Goal: Task Accomplishment & Management: Manage account settings

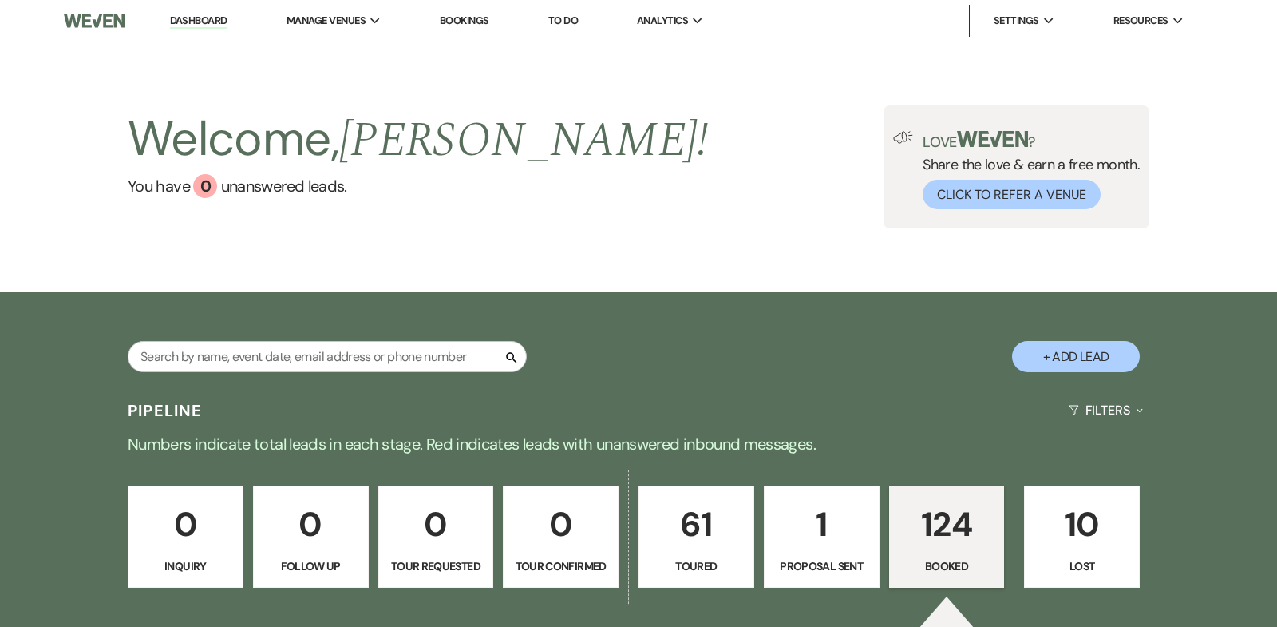
click at [951, 524] on p "124" at bounding box center [947, 523] width 95 height 53
click at [189, 22] on link "Dashboard" at bounding box center [198, 21] width 57 height 15
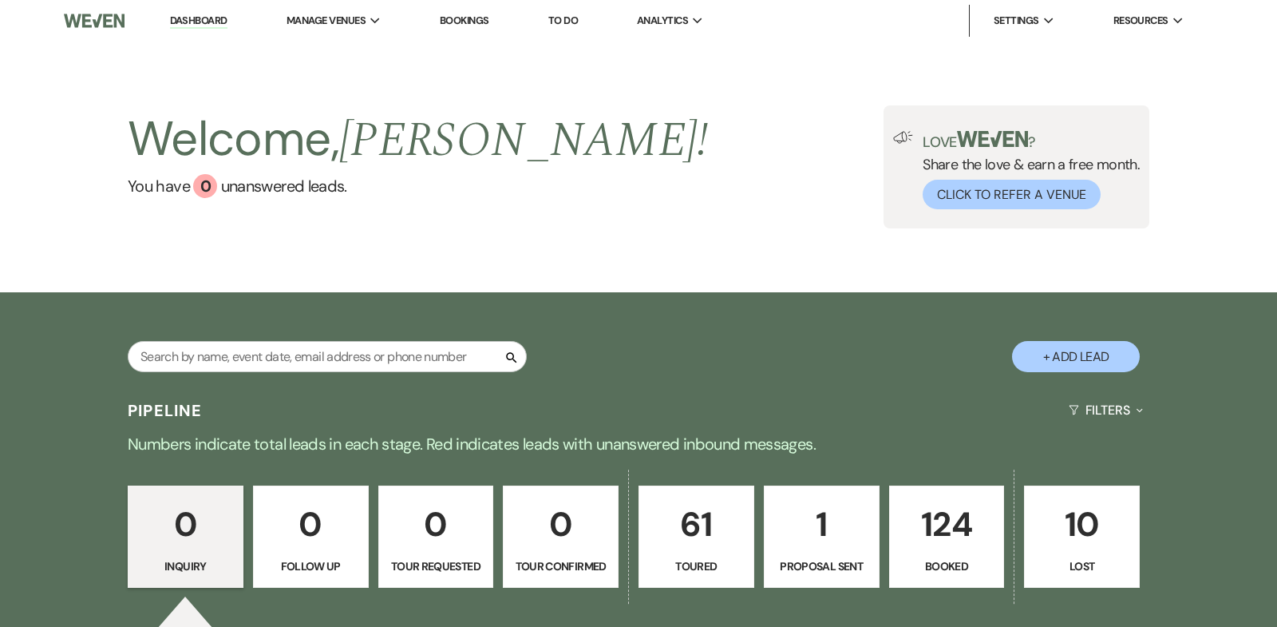
click at [947, 517] on p "124" at bounding box center [947, 523] width 95 height 53
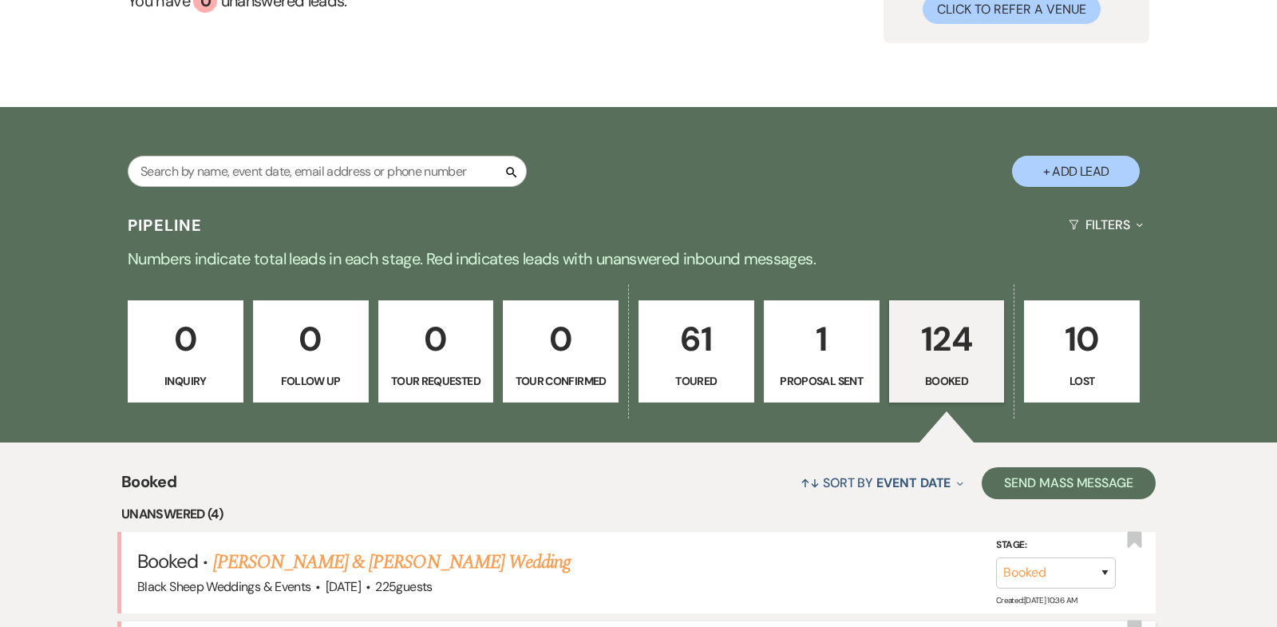
scroll to position [182, 0]
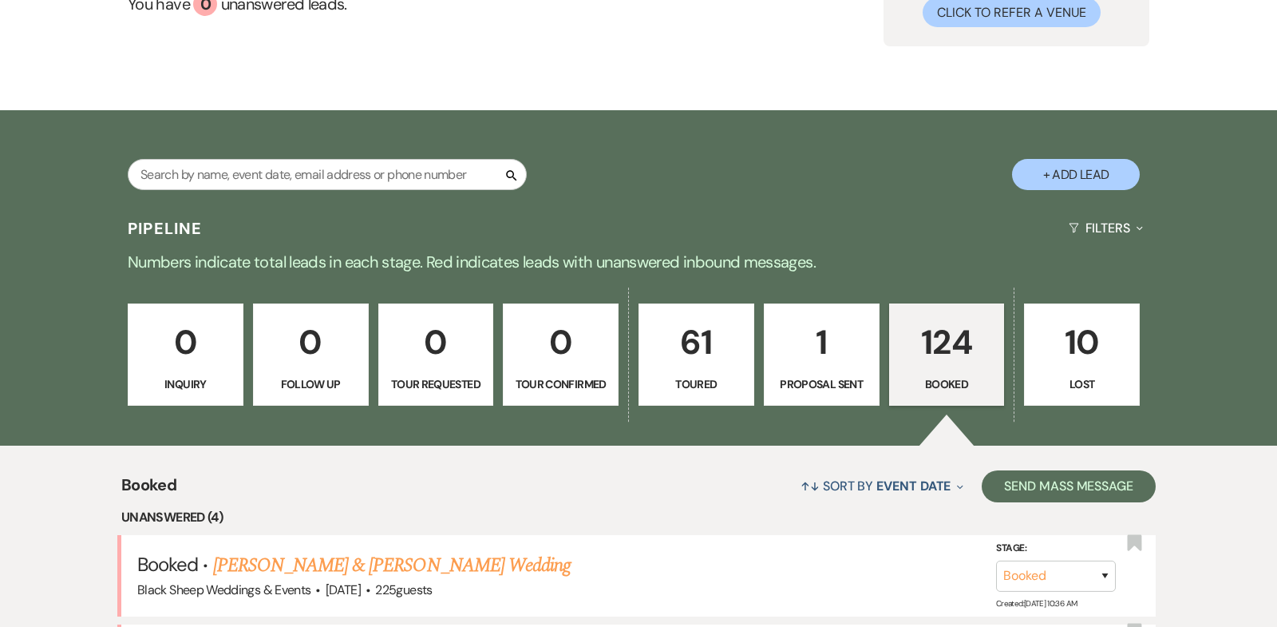
click at [923, 341] on p "124" at bounding box center [947, 341] width 95 height 53
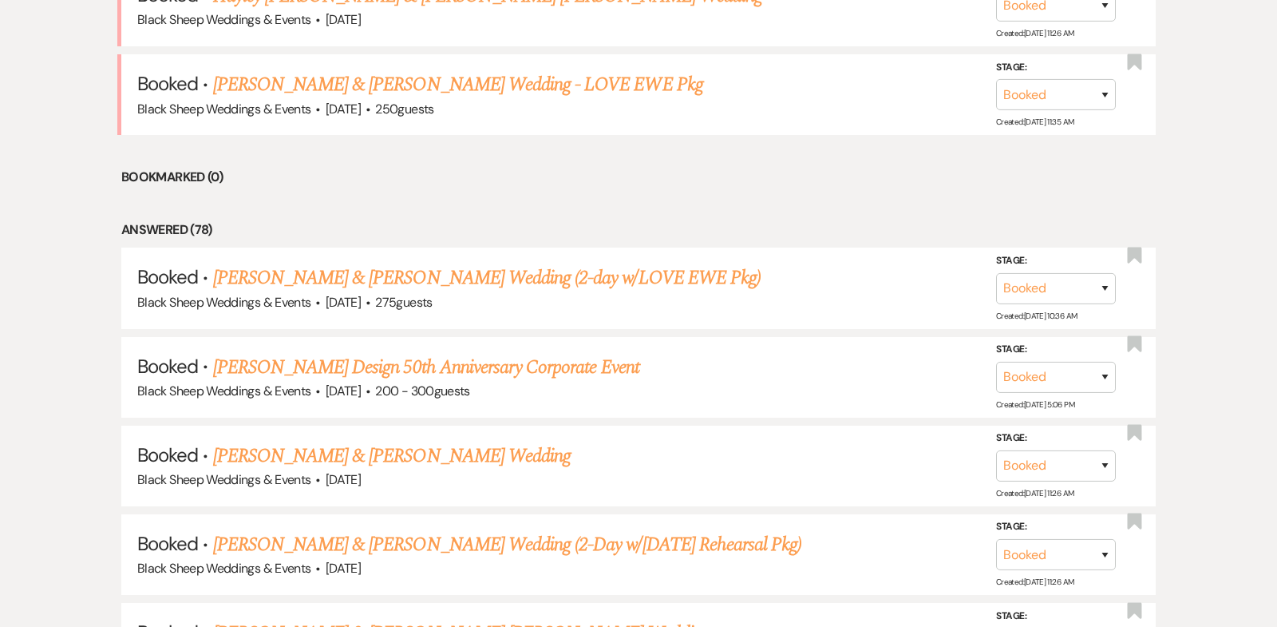
scroll to position [930, 0]
click at [442, 271] on link "[PERSON_NAME] & [PERSON_NAME] Wedding (2-day w/LOVE EWE Pkg)" at bounding box center [487, 277] width 548 height 29
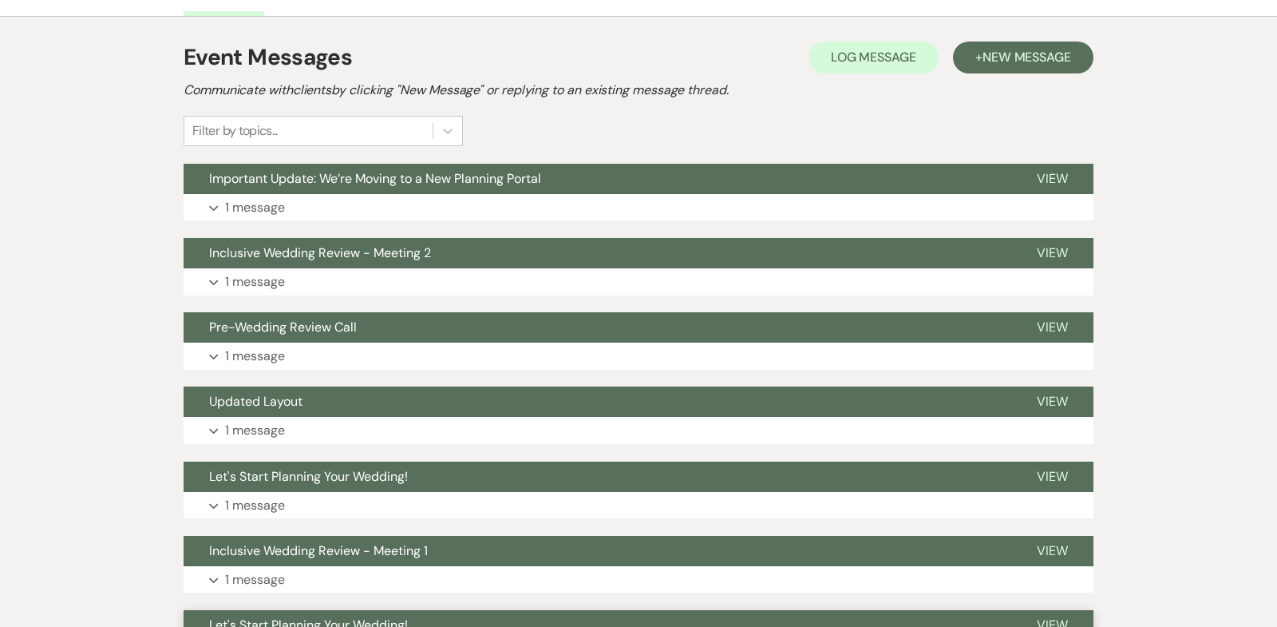
scroll to position [329, 0]
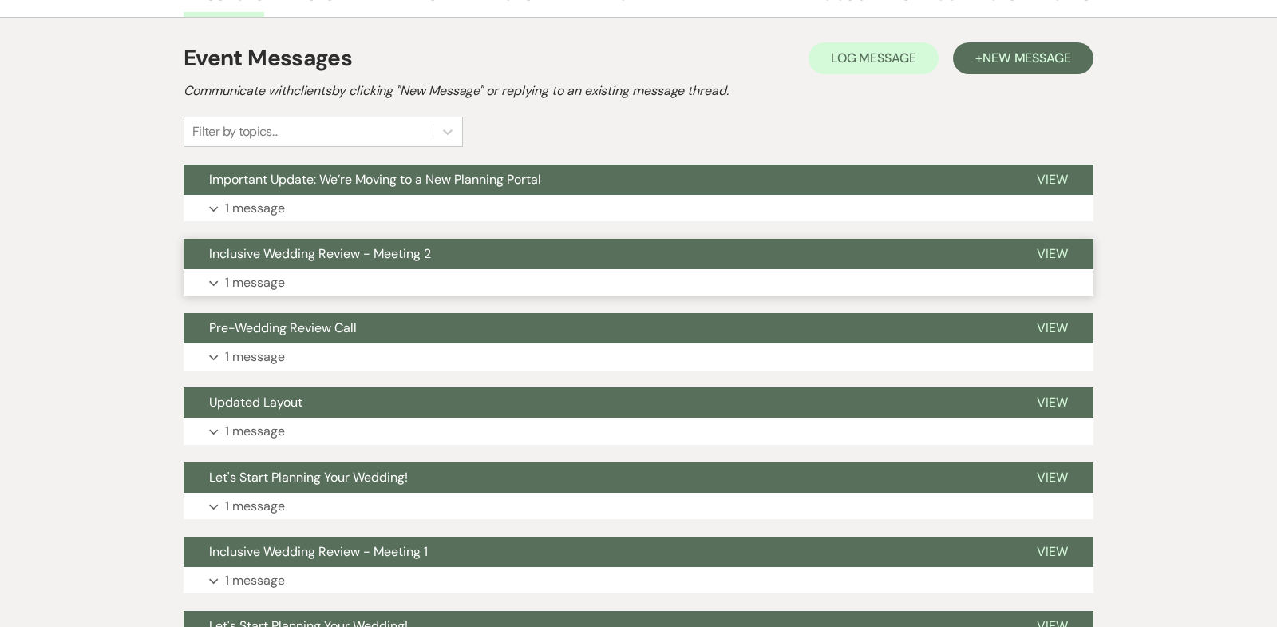
click at [216, 280] on use "button" at bounding box center [213, 283] width 9 height 6
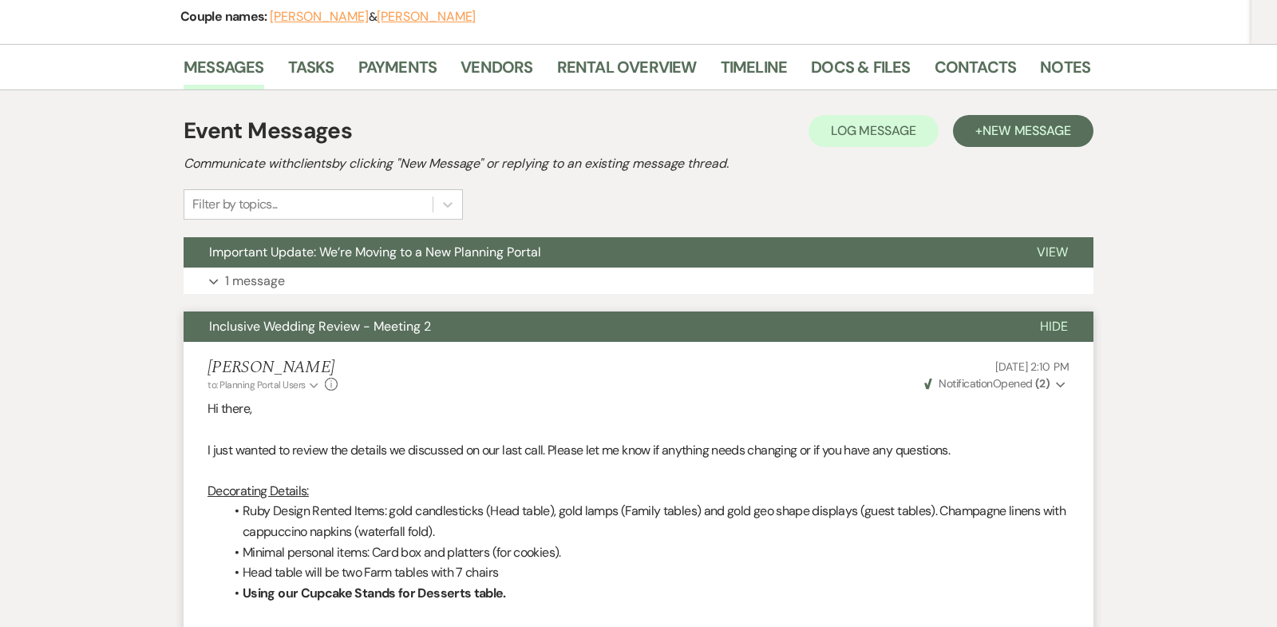
scroll to position [249, 0]
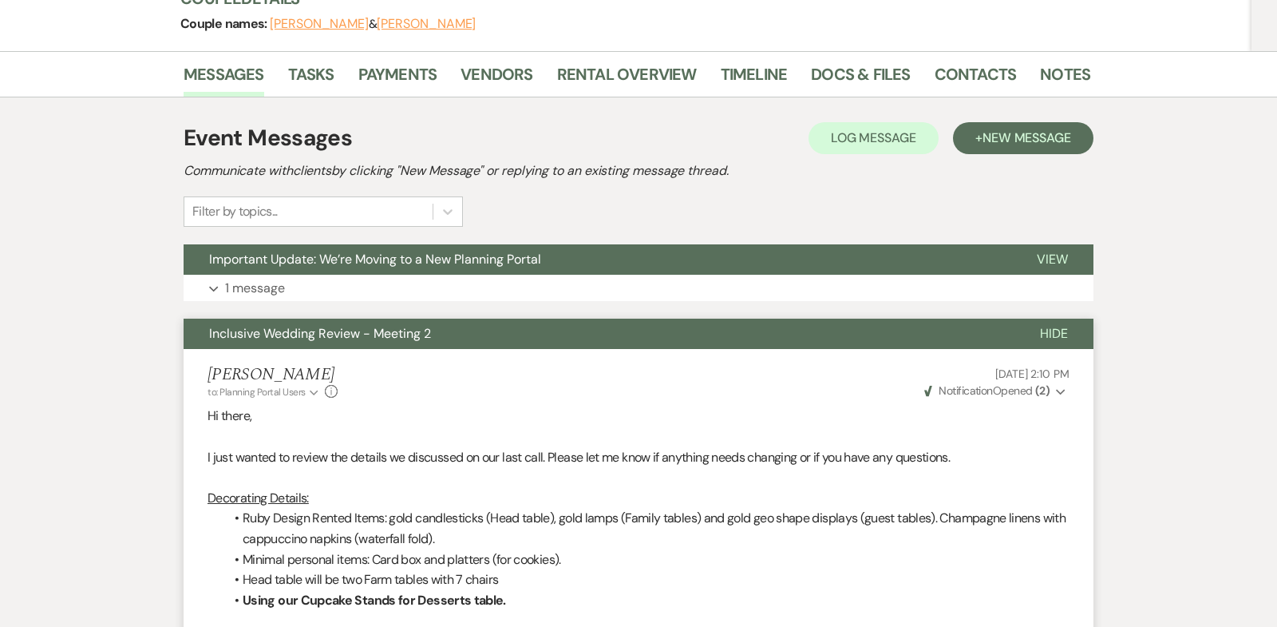
click at [1059, 333] on span "Hide" at bounding box center [1054, 333] width 28 height 17
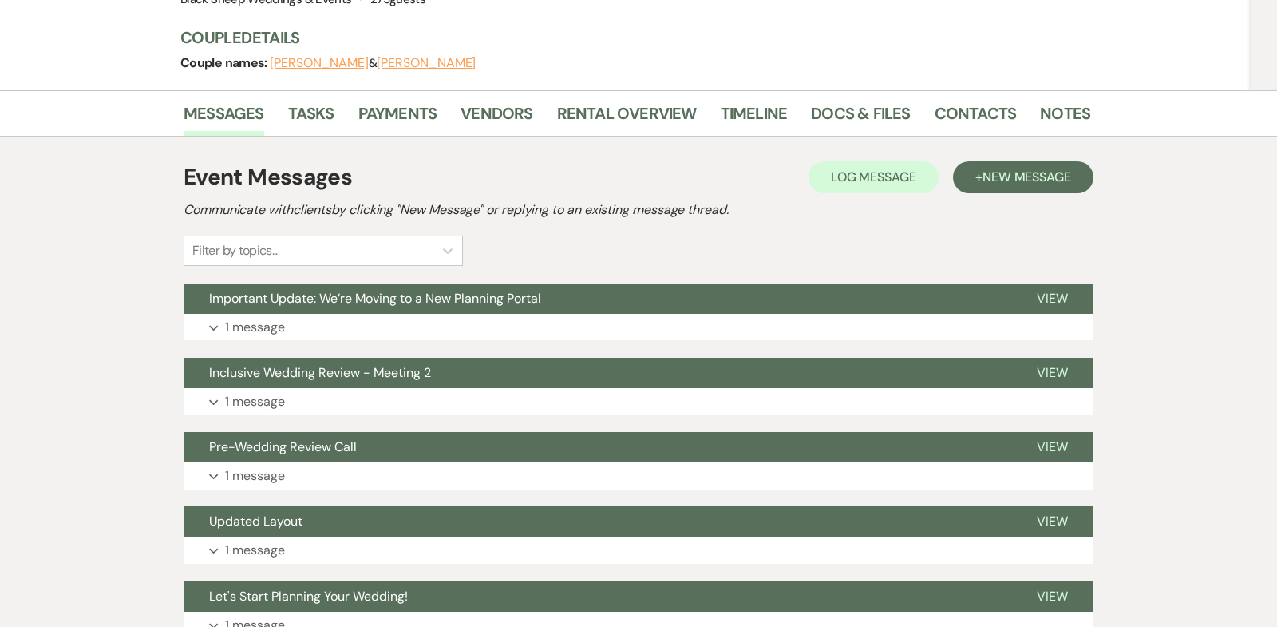
scroll to position [0, 0]
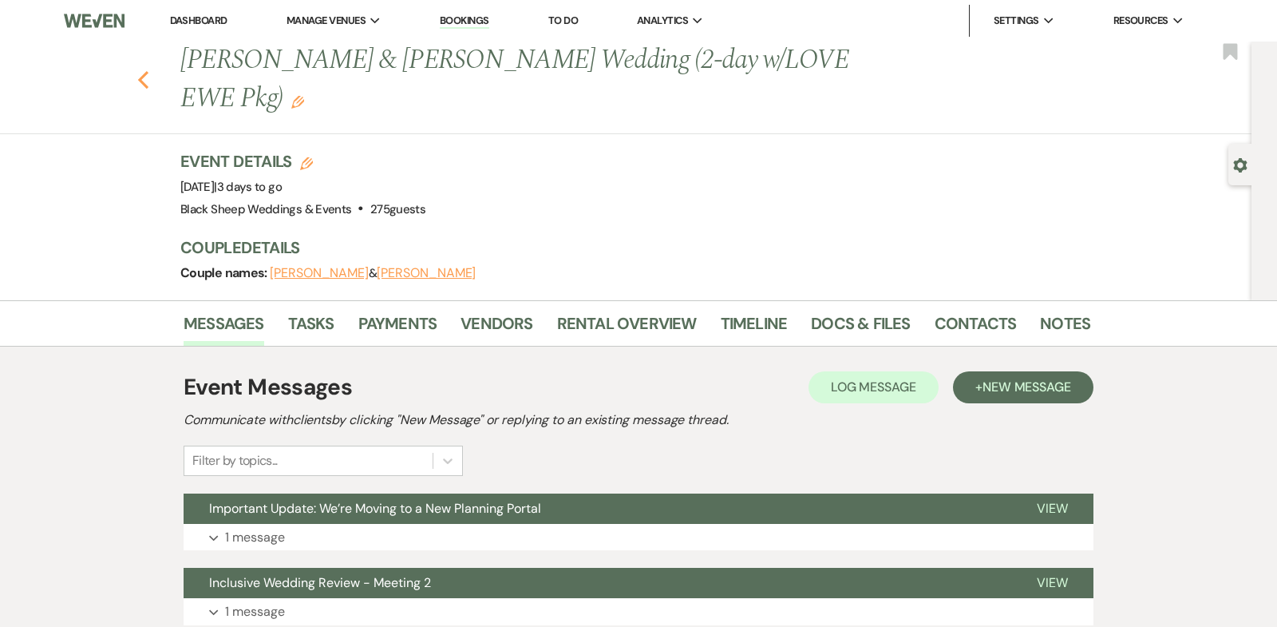
click at [144, 82] on use "button" at bounding box center [143, 80] width 10 height 18
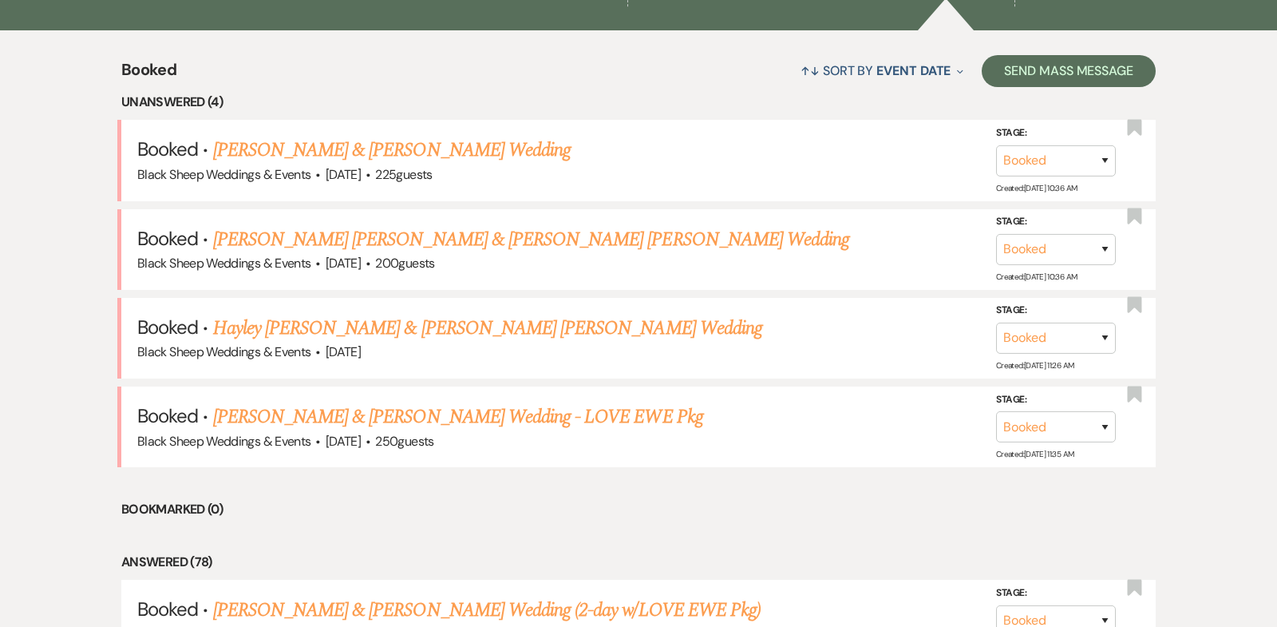
scroll to position [595, 0]
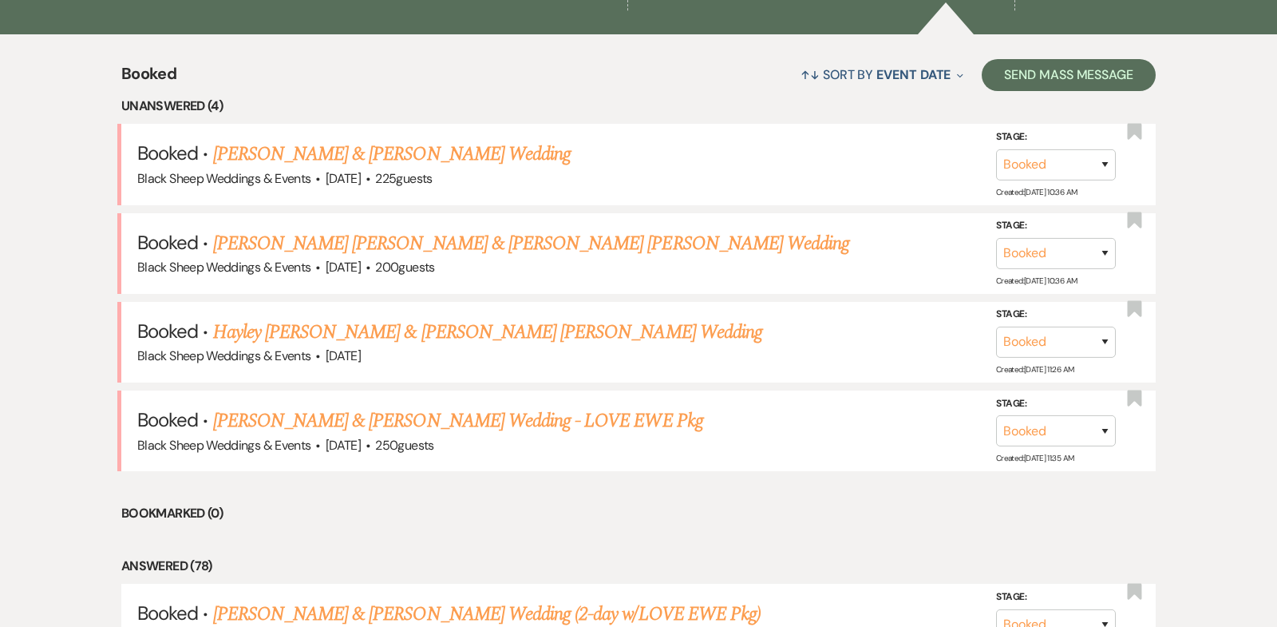
click at [311, 154] on link "[PERSON_NAME] & [PERSON_NAME] Wedding" at bounding box center [392, 154] width 358 height 29
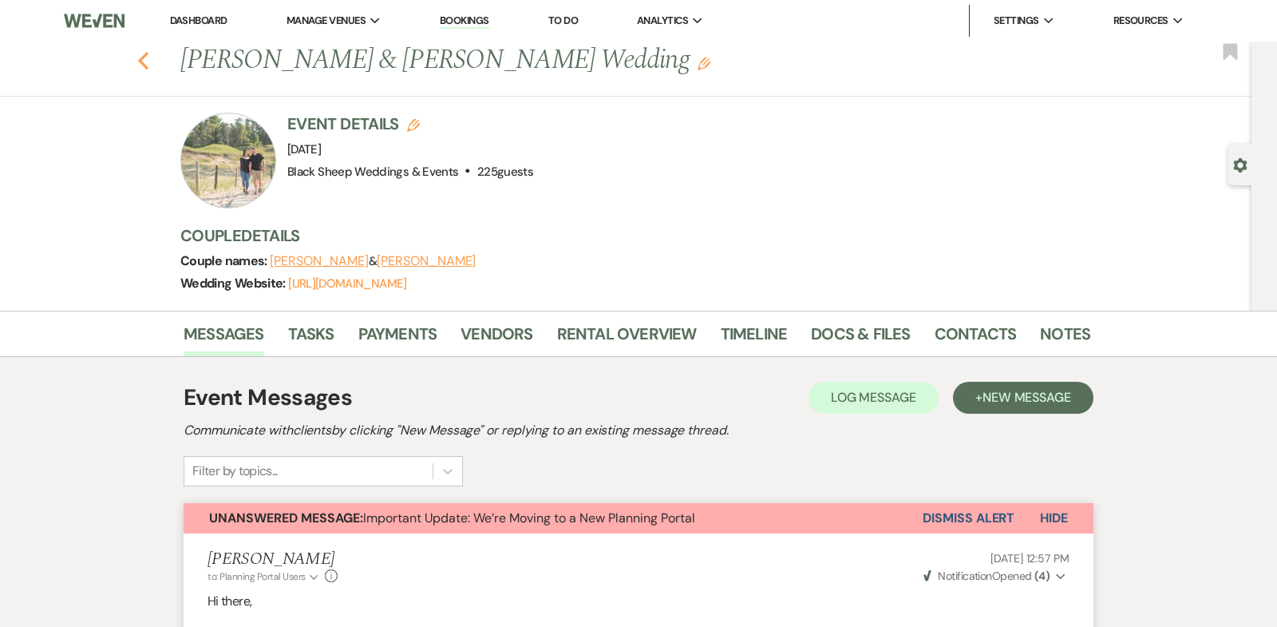
click at [141, 61] on use "button" at bounding box center [143, 61] width 10 height 18
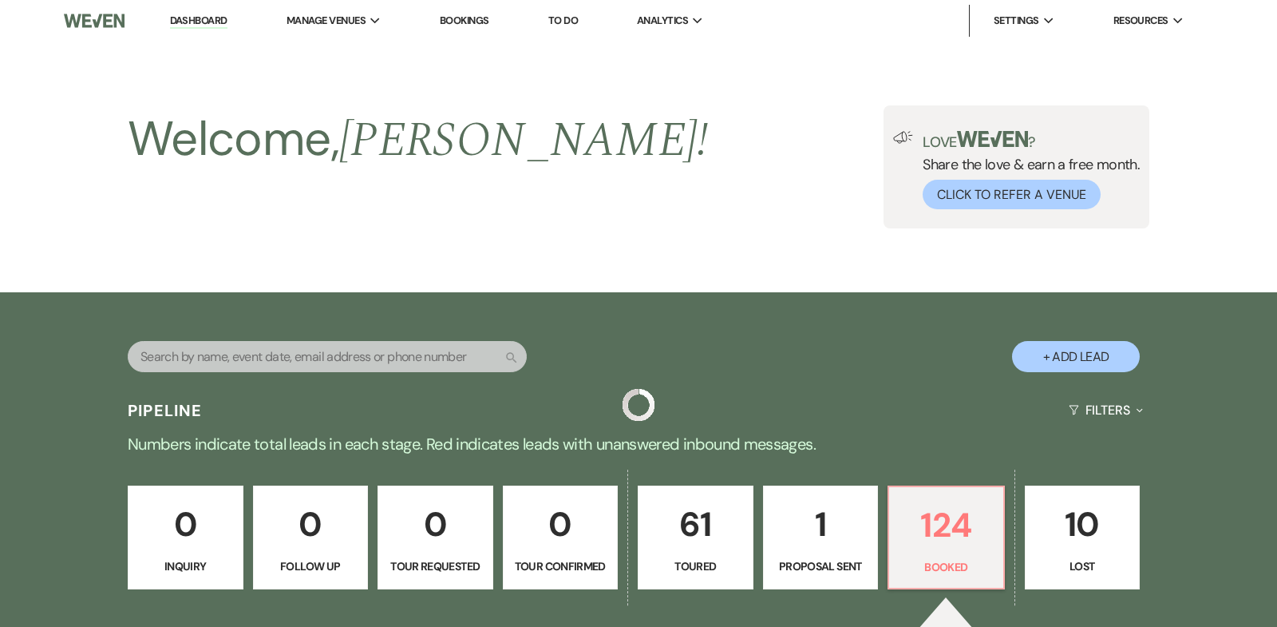
scroll to position [595, 0]
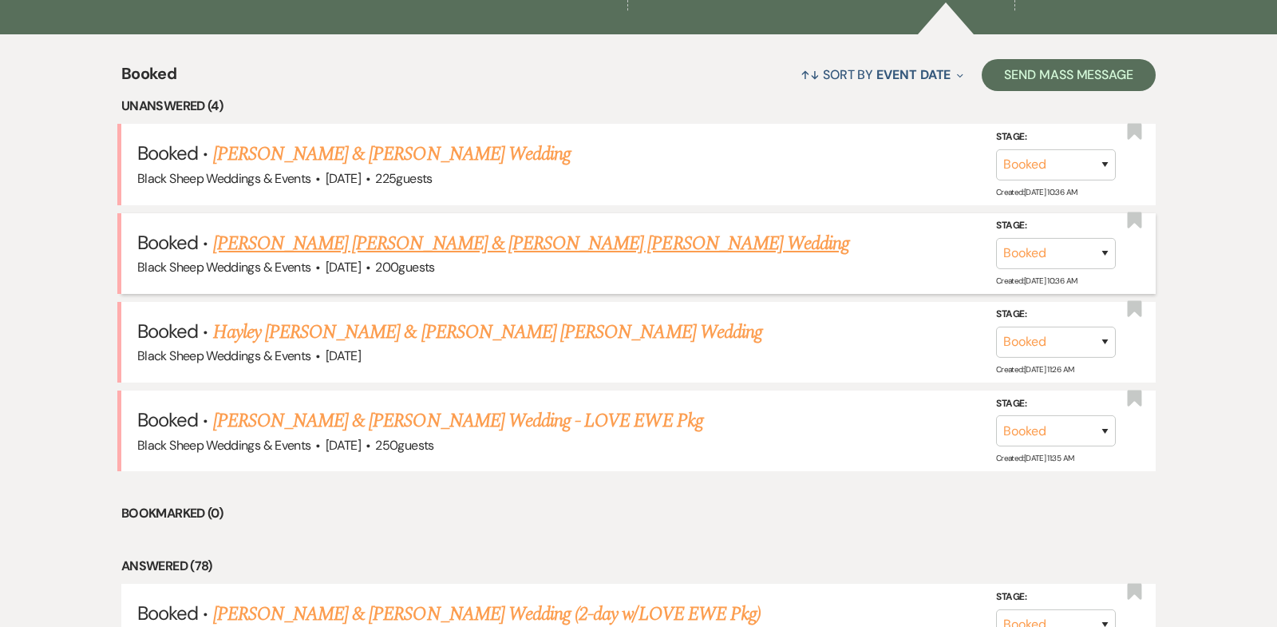
click at [379, 238] on link "[PERSON_NAME] [PERSON_NAME] & [PERSON_NAME] [PERSON_NAME] Wedding" at bounding box center [531, 243] width 637 height 29
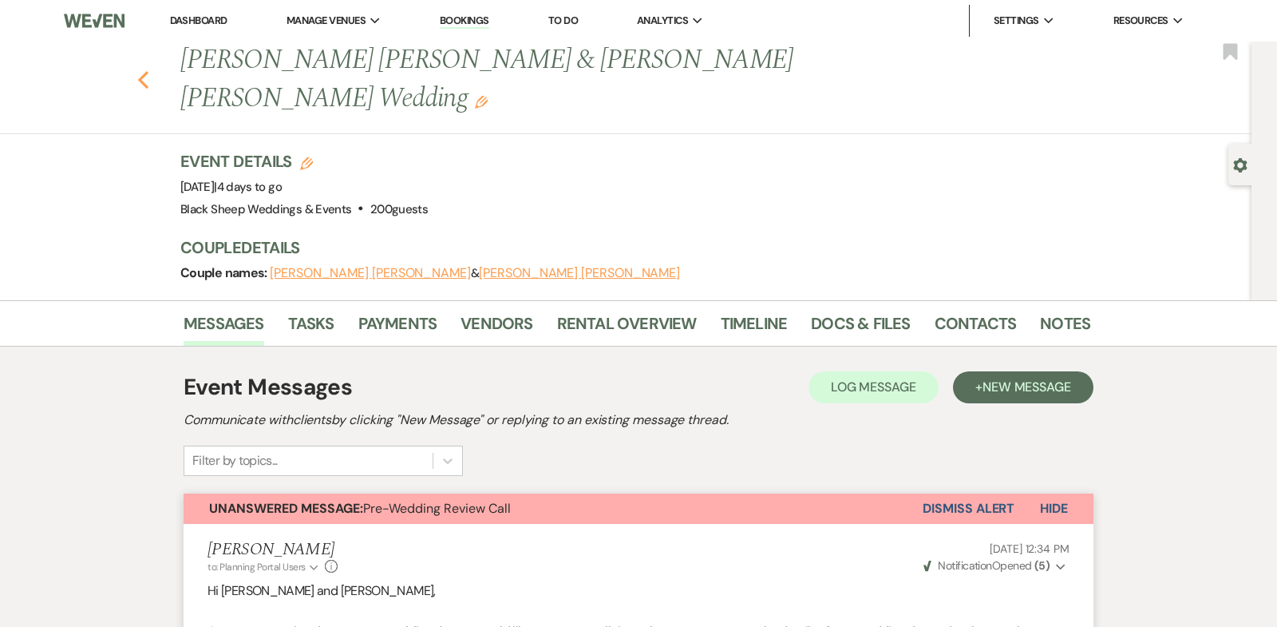
click at [141, 71] on use "button" at bounding box center [143, 80] width 10 height 18
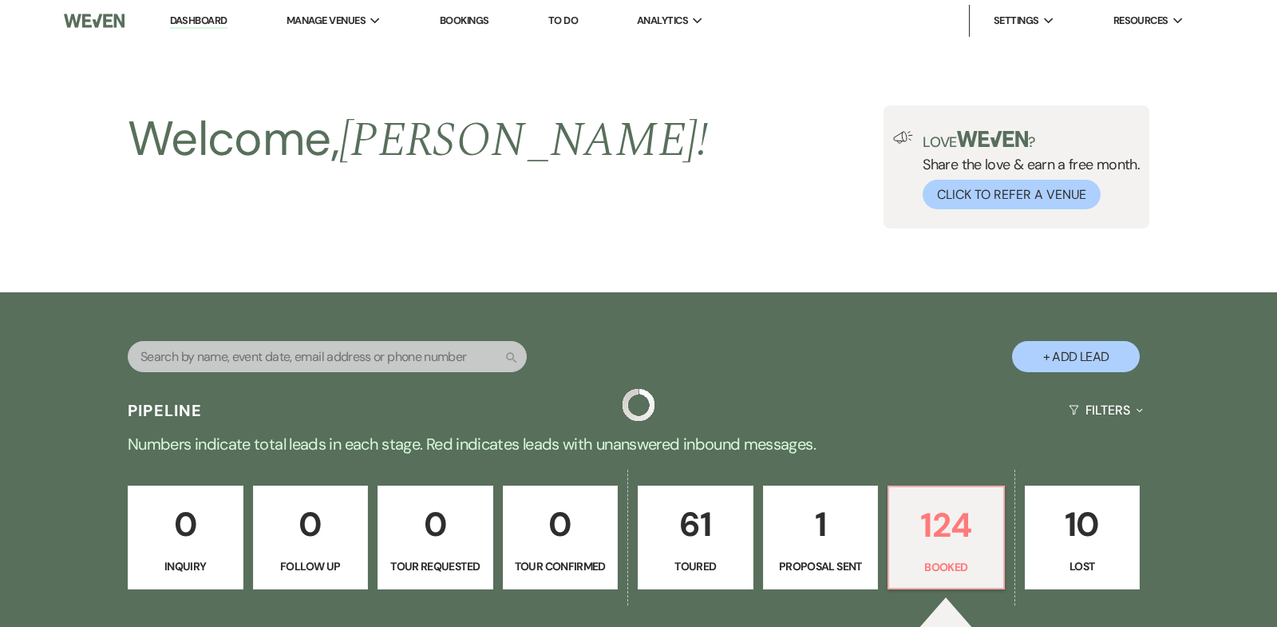
scroll to position [595, 0]
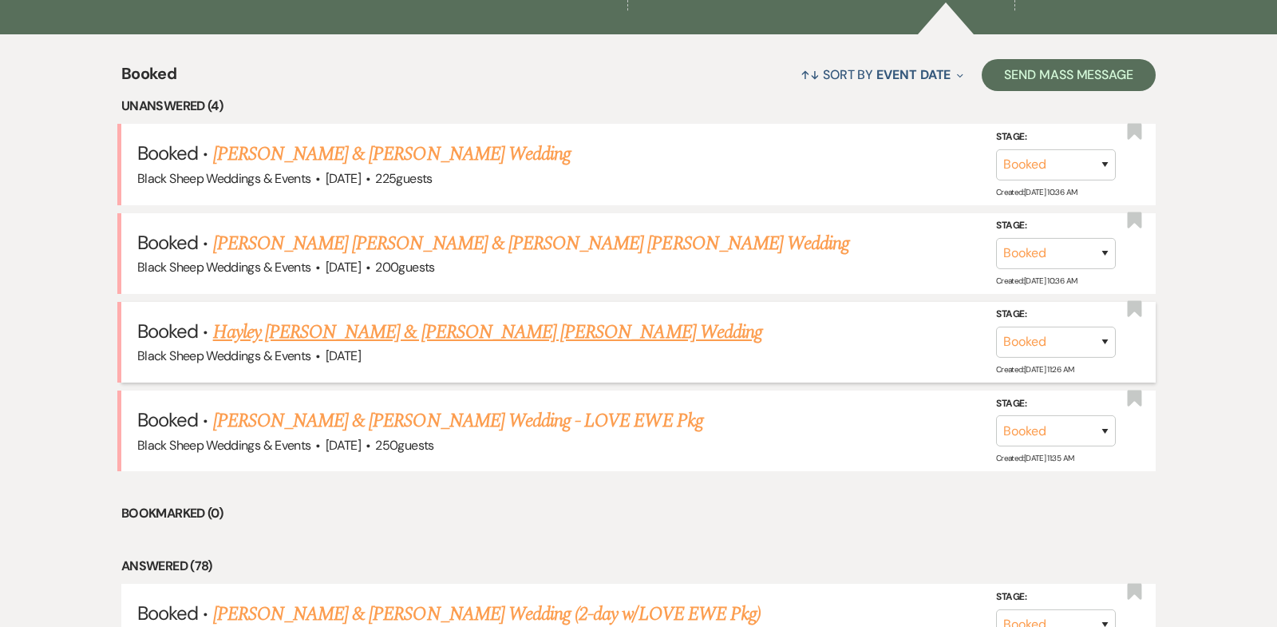
click at [362, 331] on link "Hayley [PERSON_NAME] & [PERSON_NAME] [PERSON_NAME] Wedding" at bounding box center [487, 332] width 549 height 29
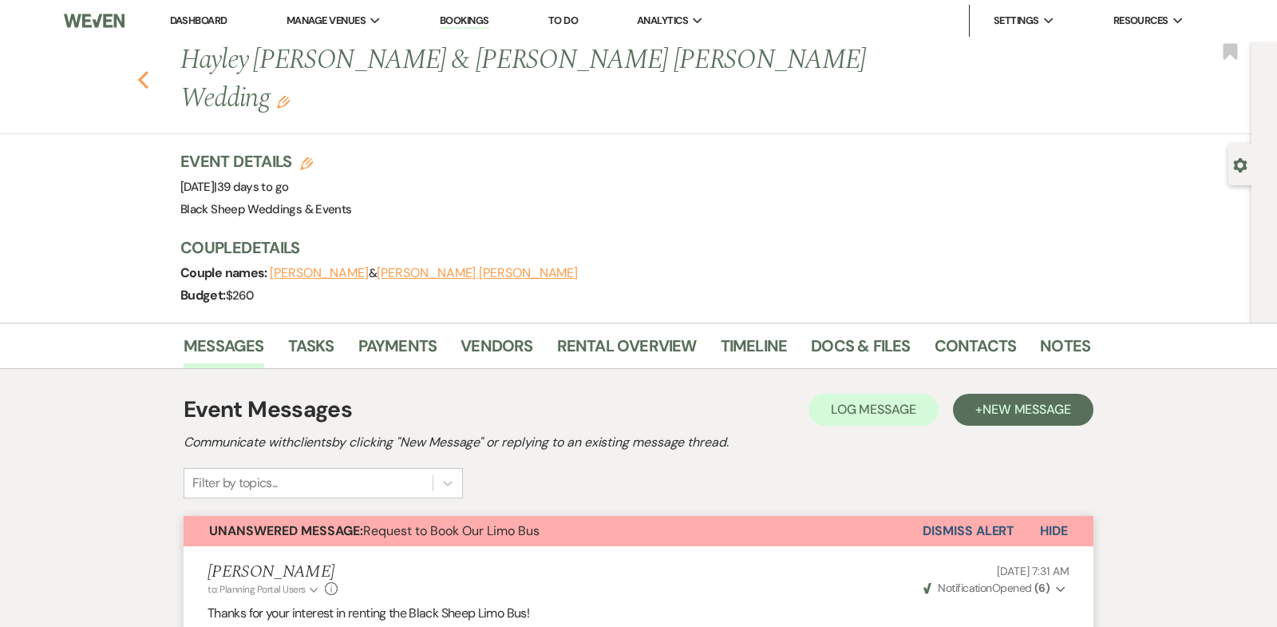
click at [143, 70] on icon "Previous" at bounding box center [143, 79] width 12 height 19
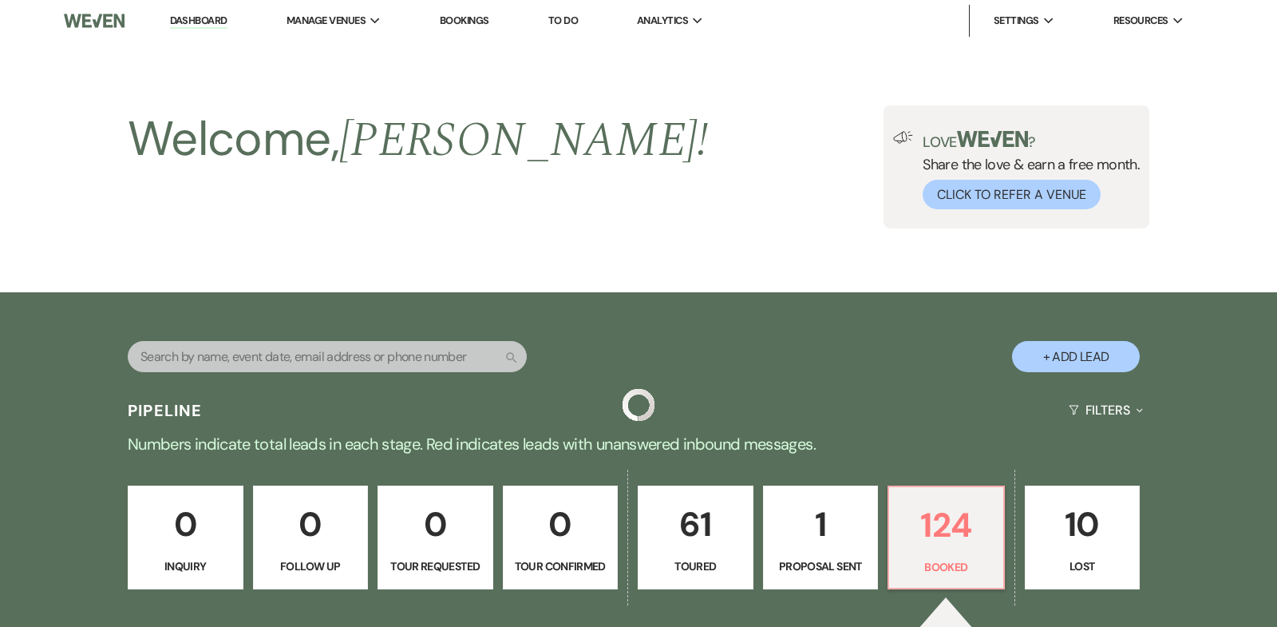
scroll to position [595, 0]
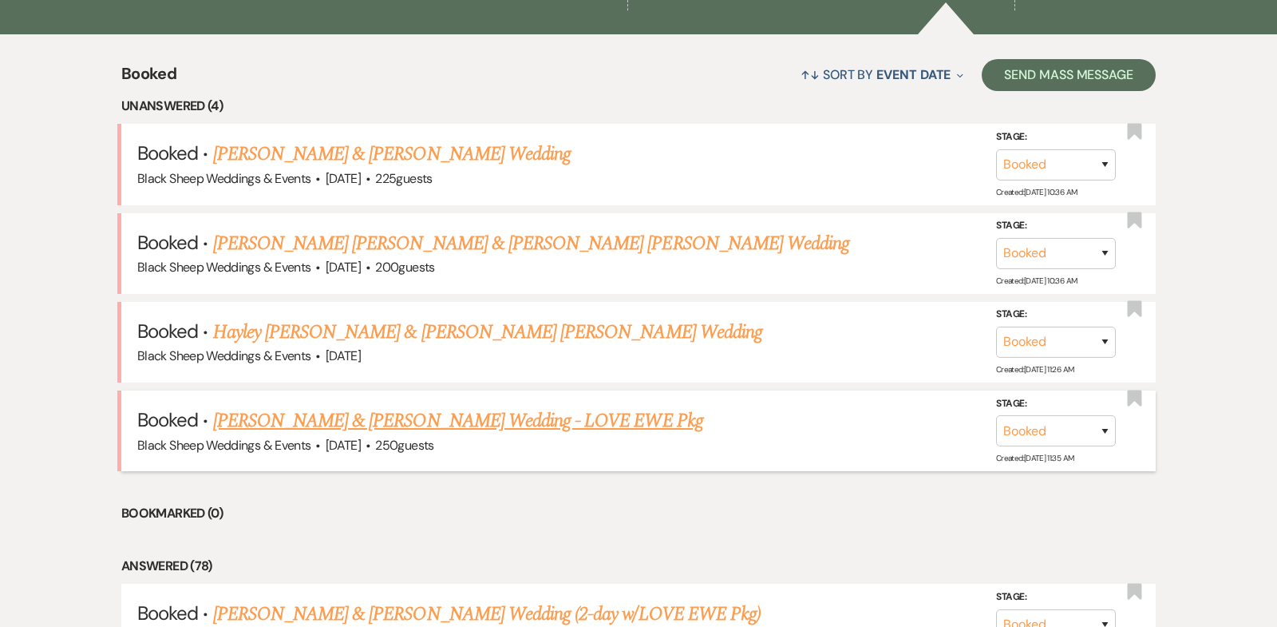
click at [335, 420] on link "[PERSON_NAME] & [PERSON_NAME] Wedding - LOVE EWE Pkg" at bounding box center [458, 420] width 490 height 29
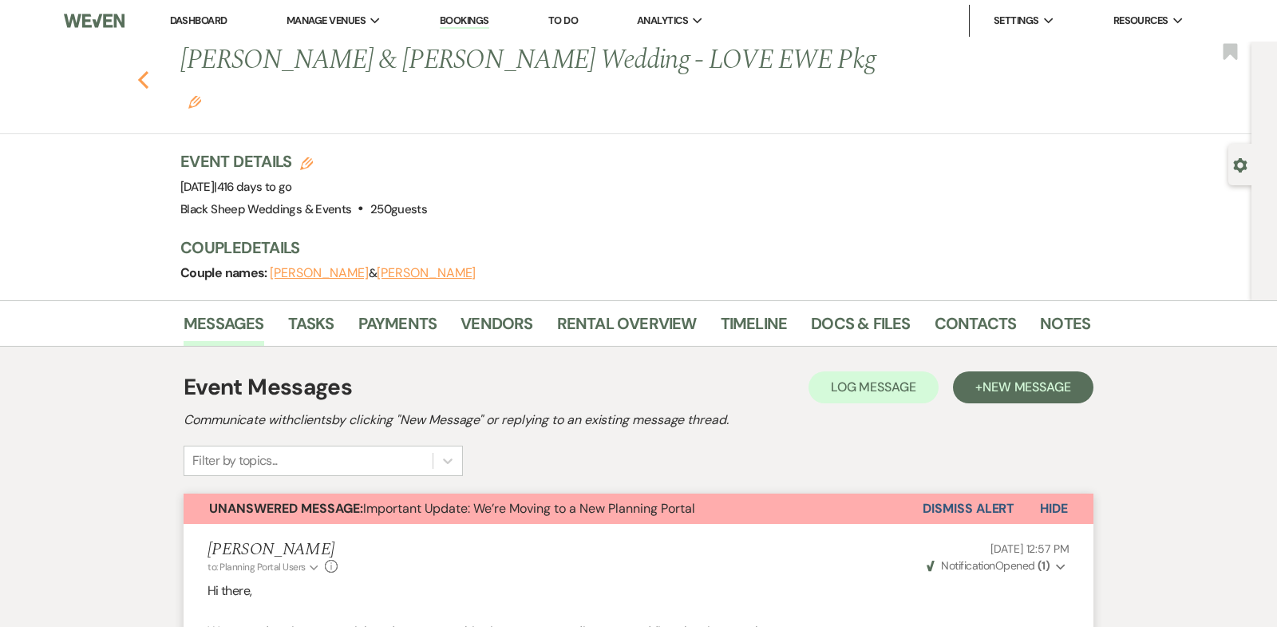
click at [143, 70] on icon "Previous" at bounding box center [143, 79] width 12 height 19
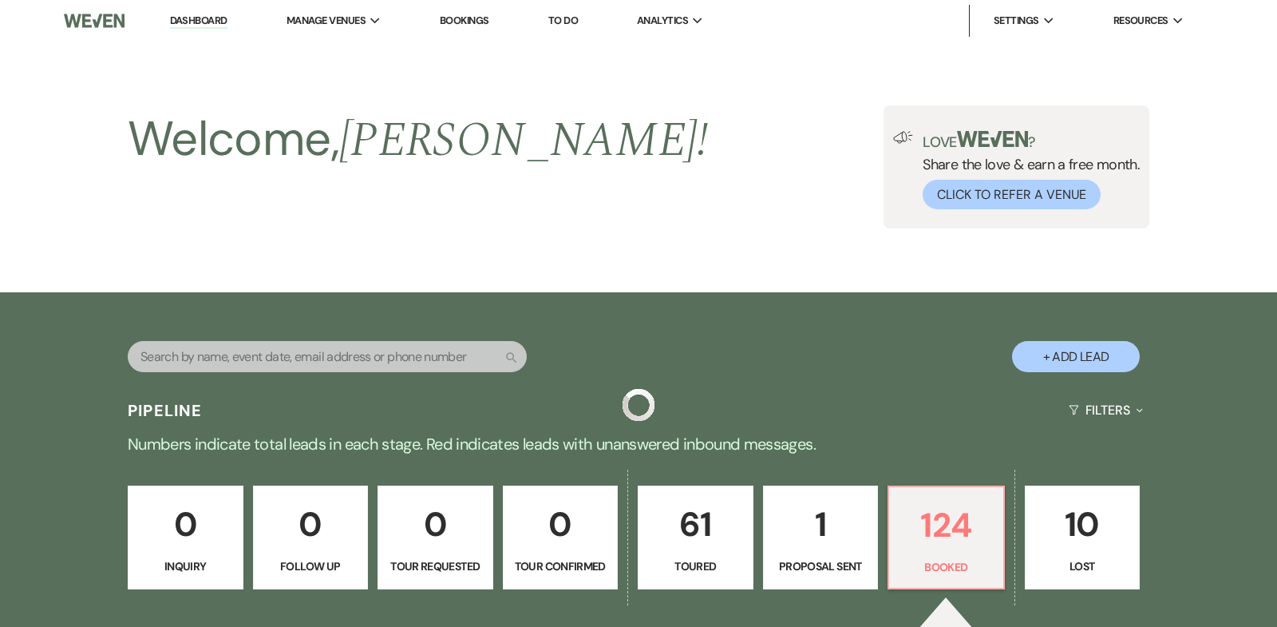
scroll to position [595, 0]
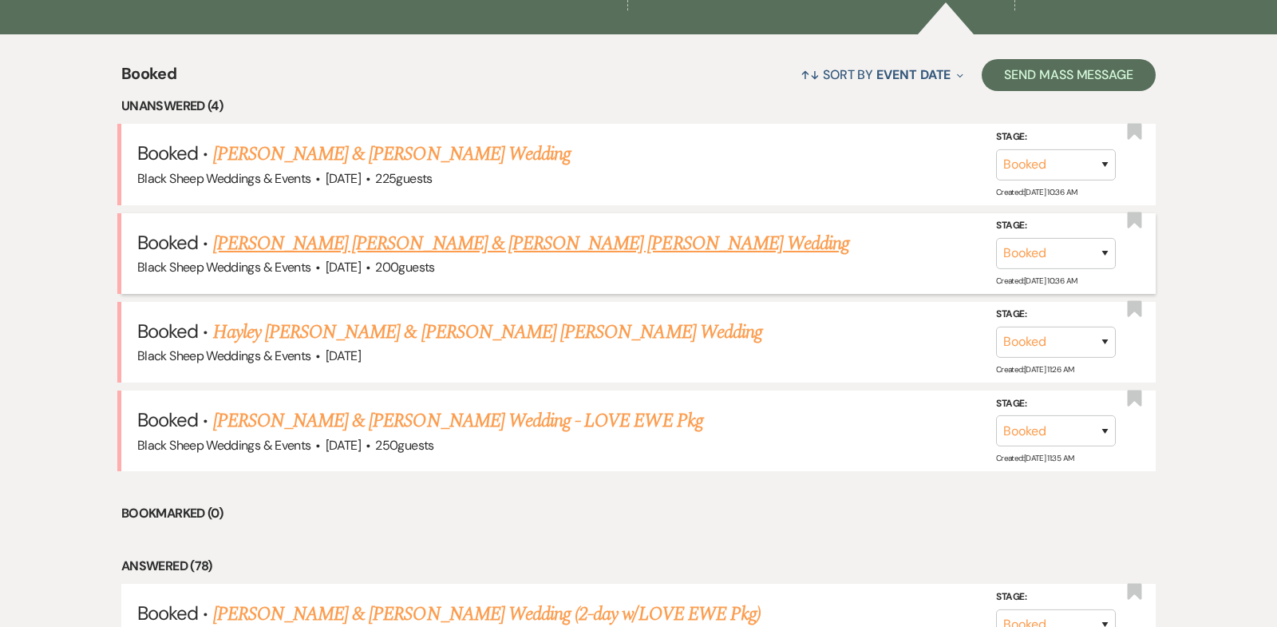
click at [330, 242] on link "[PERSON_NAME] [PERSON_NAME] & [PERSON_NAME] [PERSON_NAME] Wedding" at bounding box center [531, 243] width 637 height 29
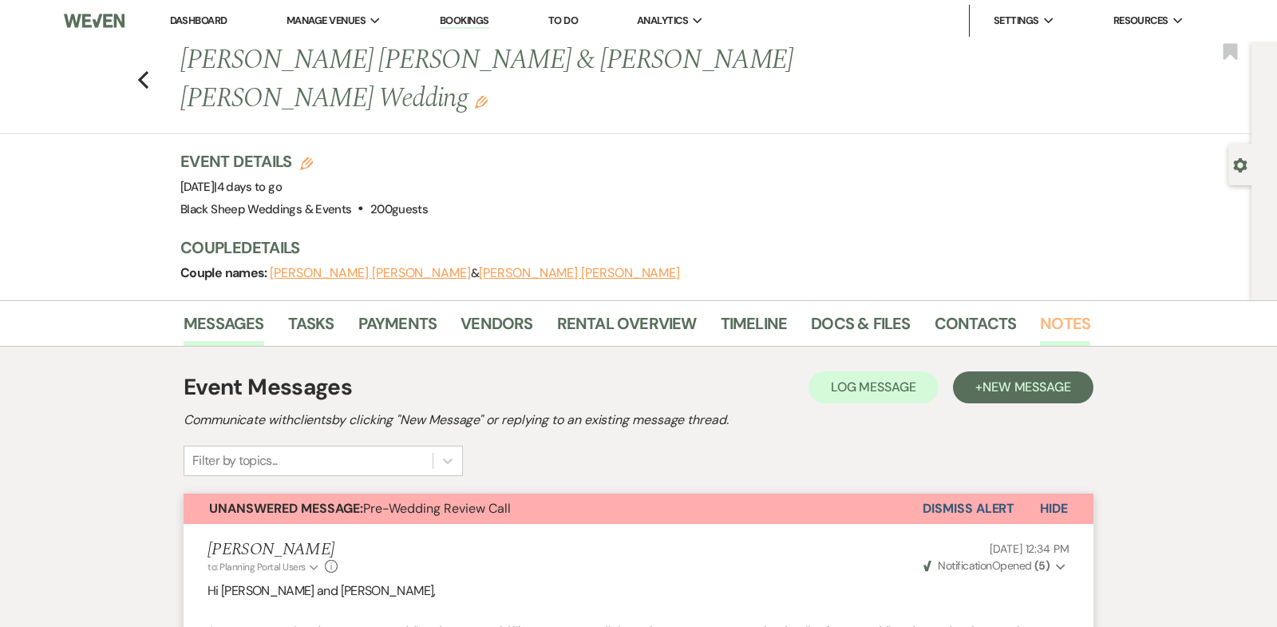
click at [1059, 311] on link "Notes" at bounding box center [1065, 328] width 50 height 35
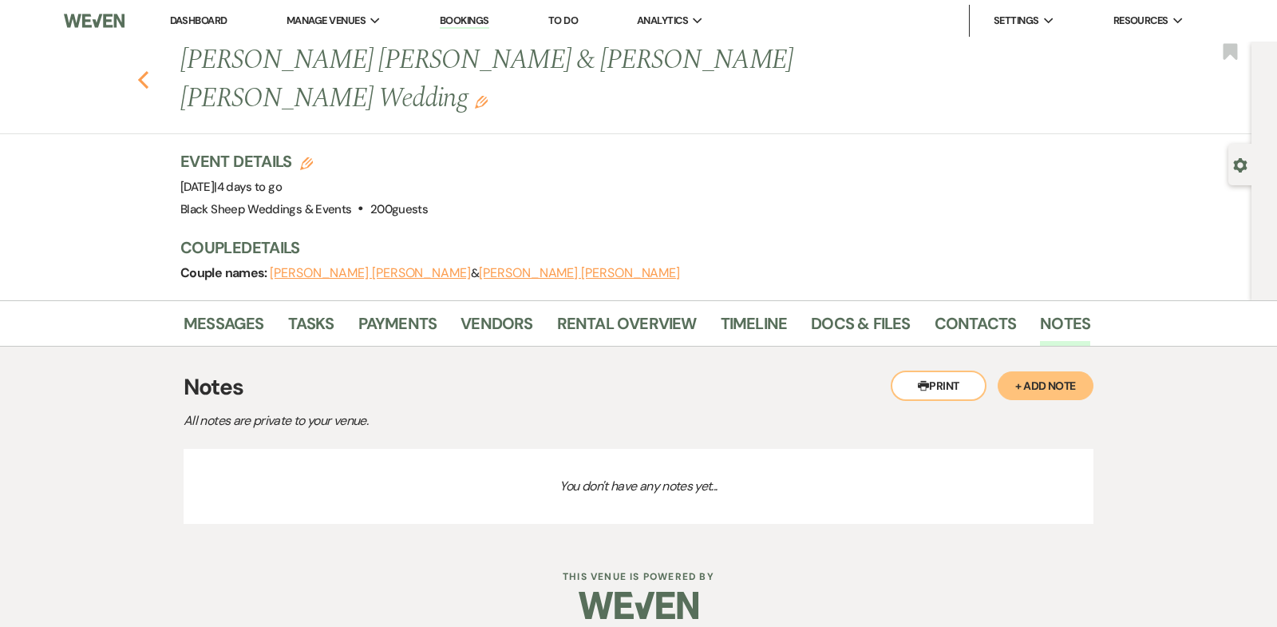
click at [144, 70] on icon "Previous" at bounding box center [143, 79] width 12 height 19
